Goal: Check status: Check status

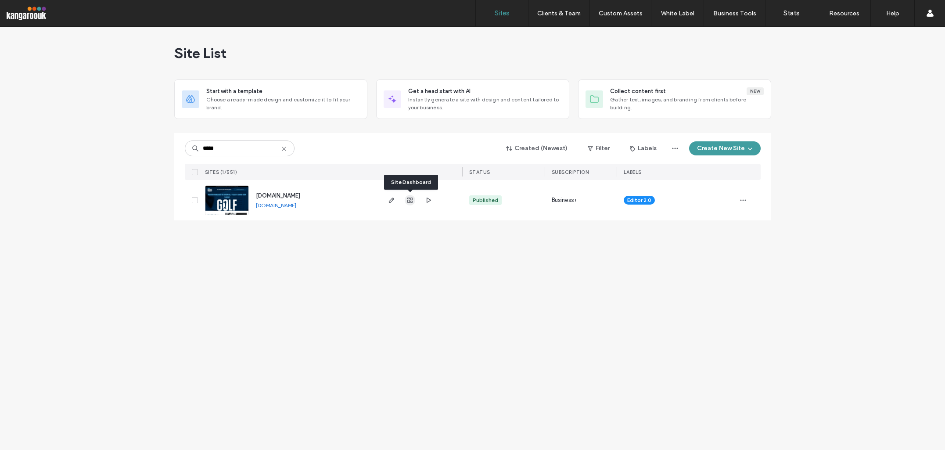
type input "*****"
click at [412, 201] on use "button" at bounding box center [409, 199] width 5 height 5
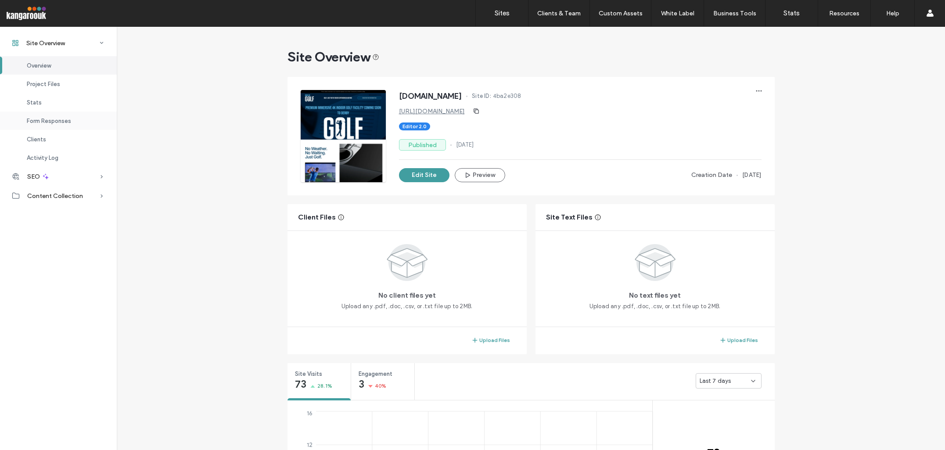
click at [61, 121] on span "Form Responses" at bounding box center [49, 121] width 44 height 7
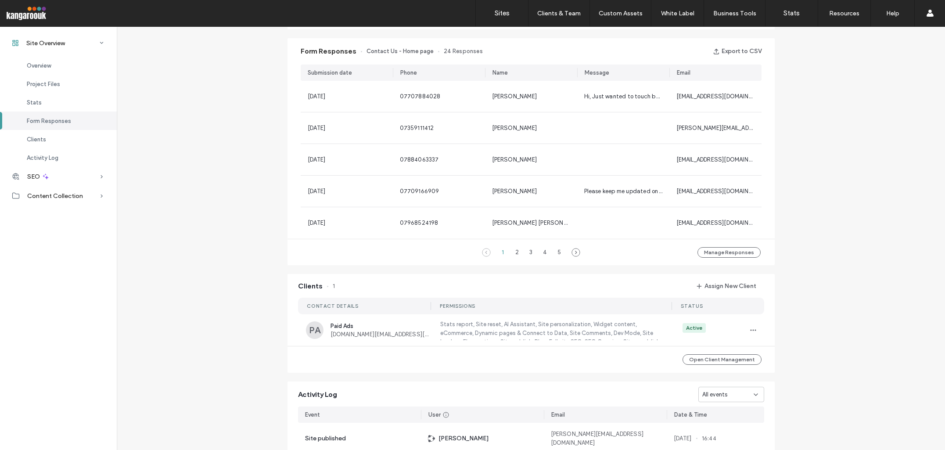
scroll to position [567, 0]
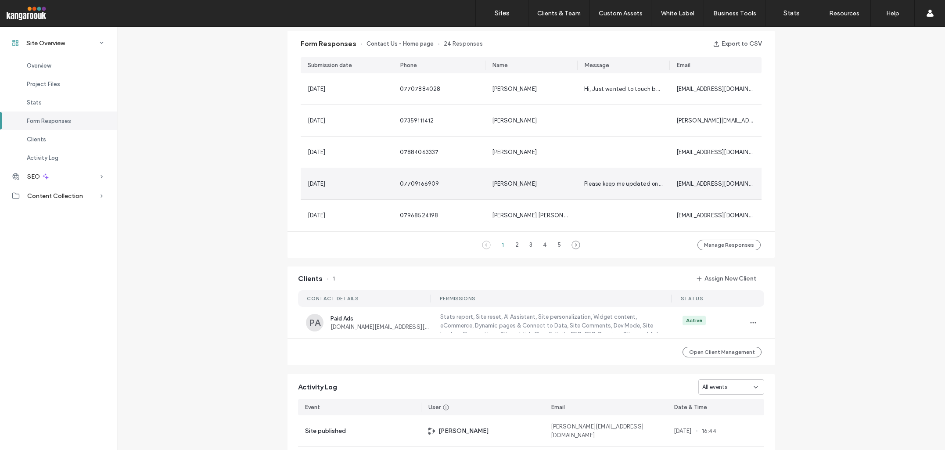
scroll to position [498, 0]
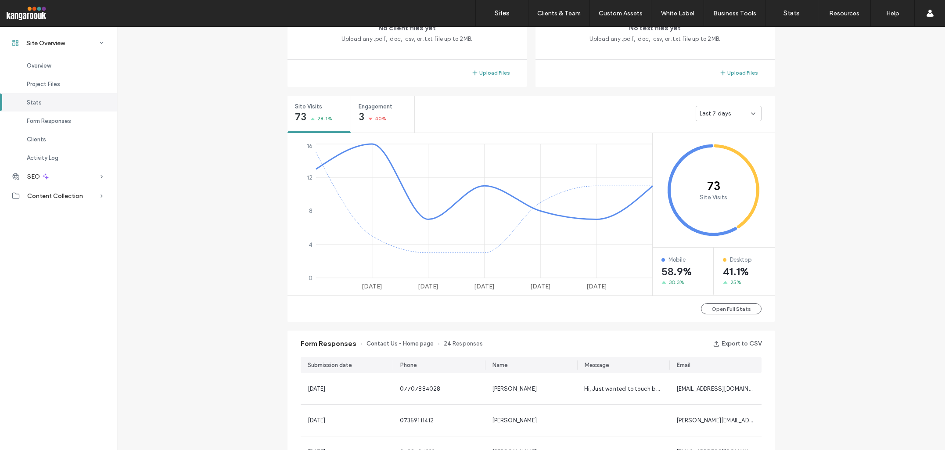
scroll to position [145, 0]
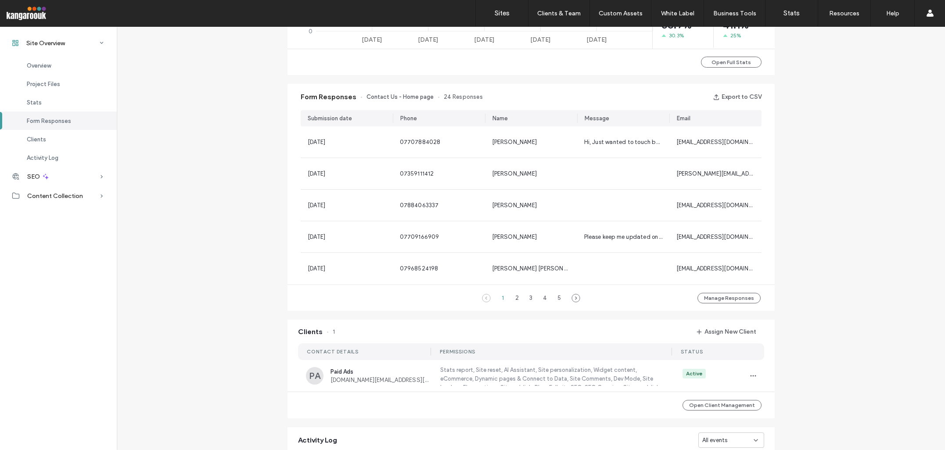
scroll to position [509, 0]
